Goal: Task Accomplishment & Management: Manage account settings

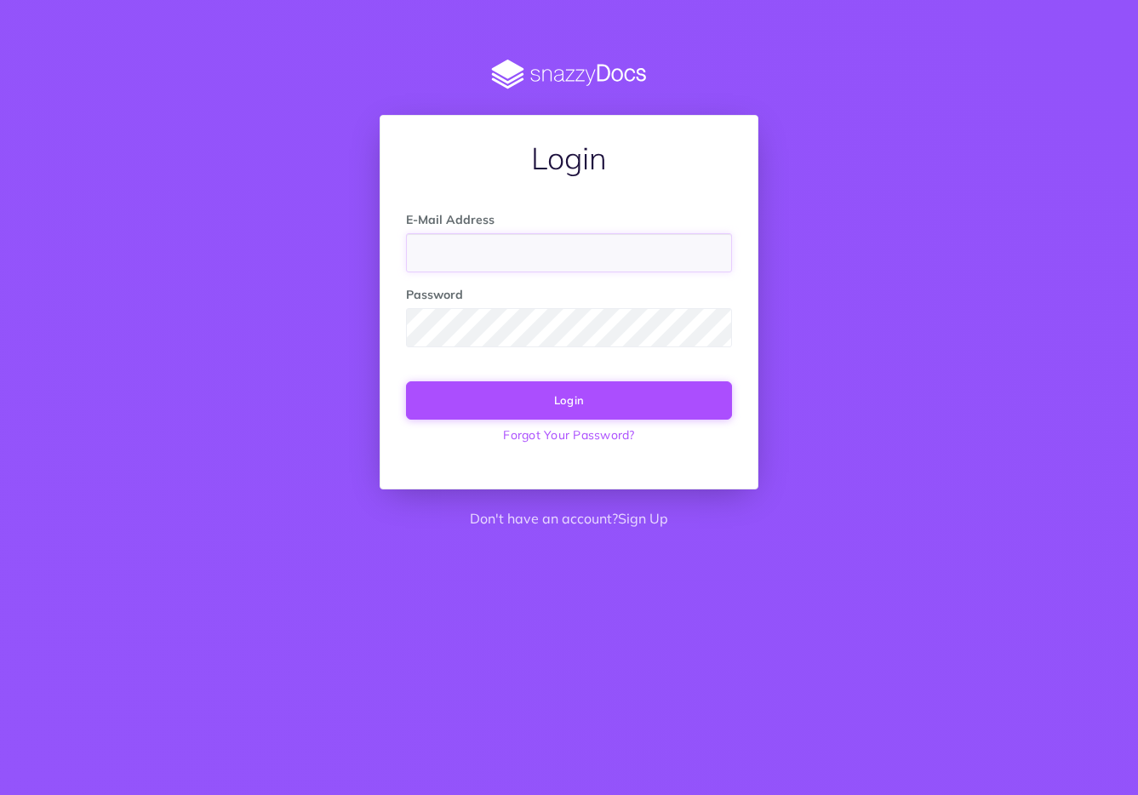
type input "[EMAIL_ADDRESS][DOMAIN_NAME]"
click at [636, 404] on button "Login" at bounding box center [569, 399] width 326 height 37
type input "[EMAIL_ADDRESS][DOMAIN_NAME]"
click at [587, 398] on button "Login" at bounding box center [569, 399] width 326 height 37
